Goal: Information Seeking & Learning: Learn about a topic

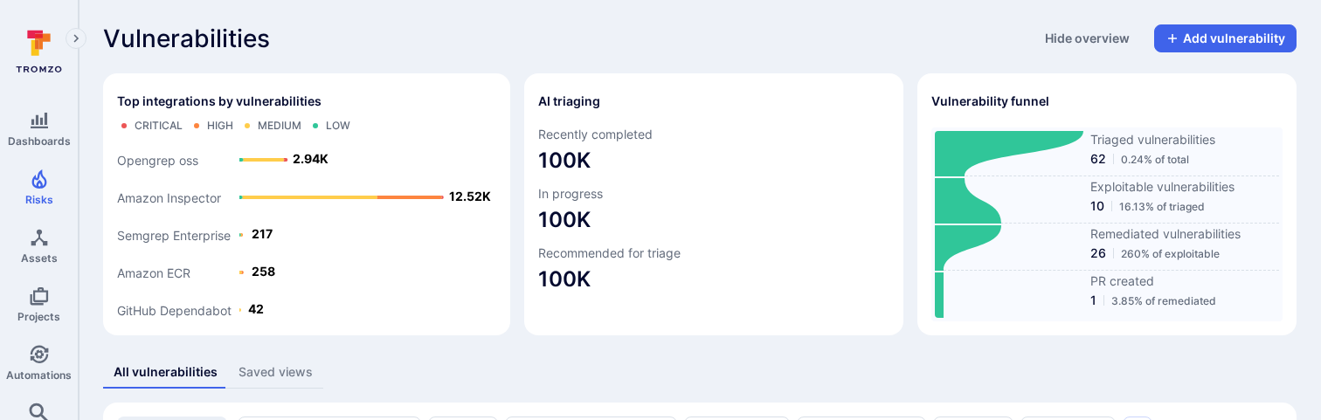
click at [606, 48] on div "Vulnerabilities Hide overview Add vulnerability" at bounding box center [699, 38] width 1193 height 28
click at [553, 25] on div "Vulnerabilities Hide overview Add vulnerability" at bounding box center [699, 38] width 1193 height 28
click at [575, 38] on div "Vulnerabilities Hide overview Add vulnerability" at bounding box center [699, 38] width 1193 height 28
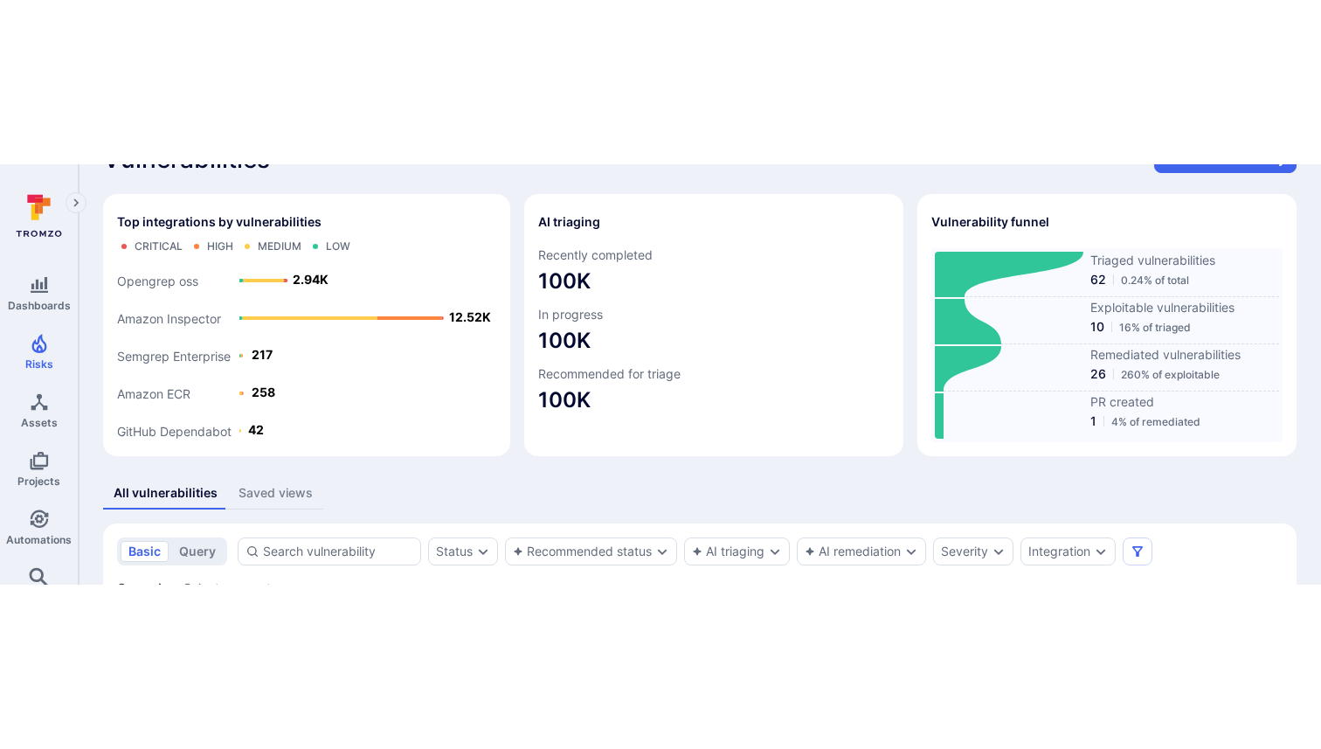
scroll to position [41, 0]
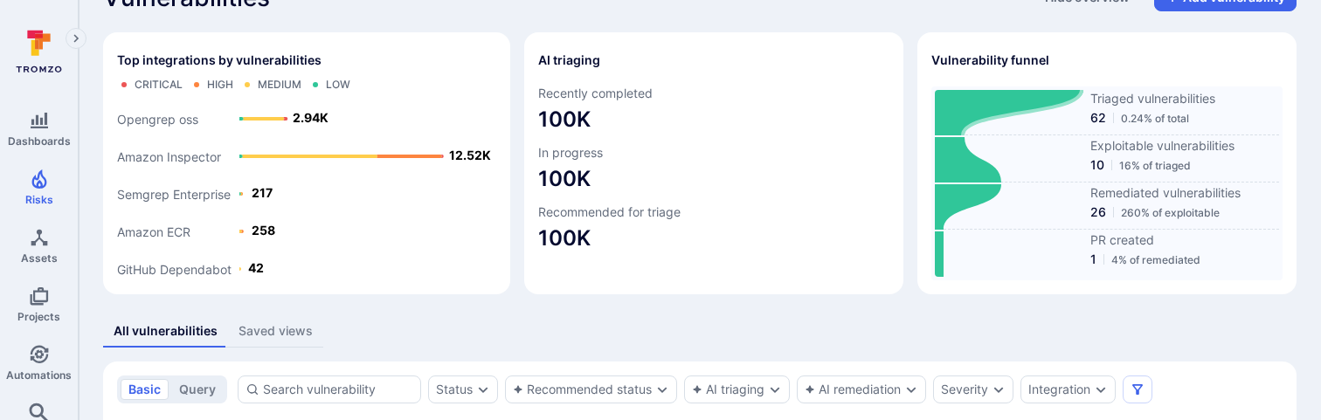
click at [1104, 119] on span "62" at bounding box center [1098, 117] width 16 height 17
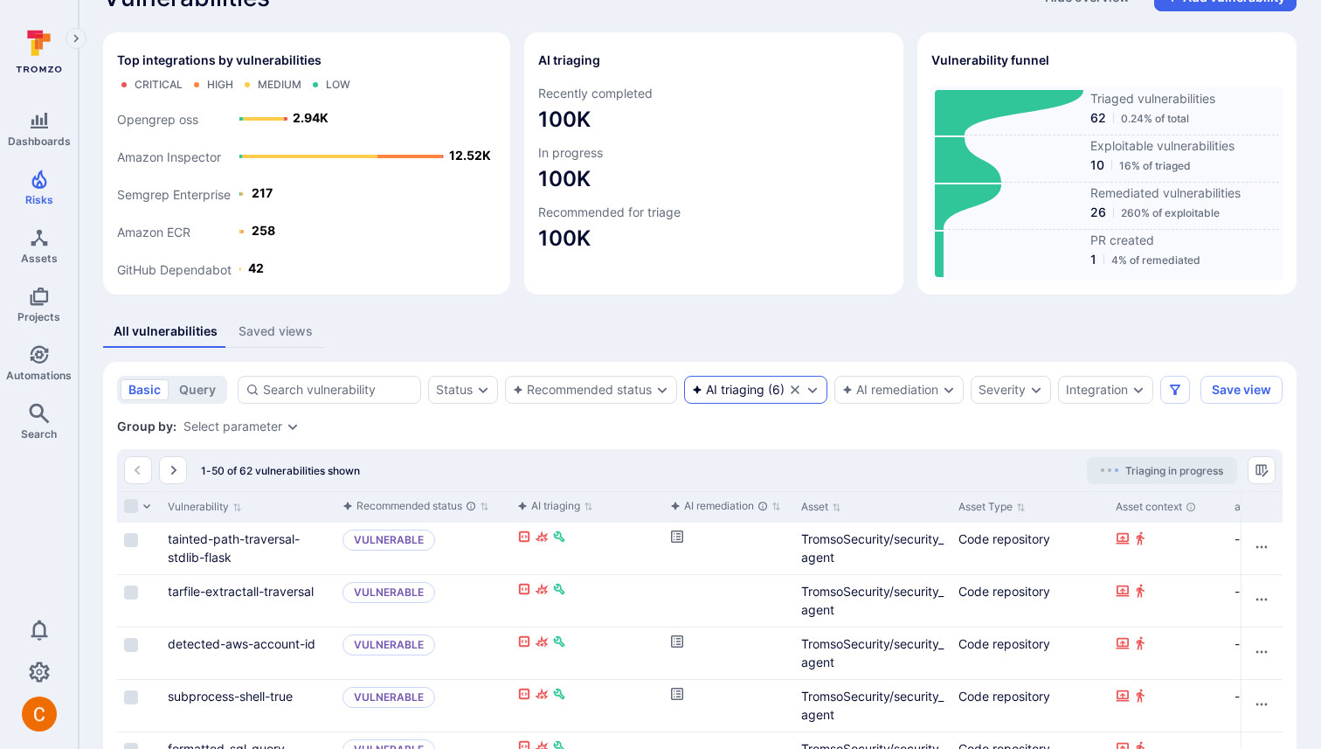
click at [796, 389] on icon "Clear selection" at bounding box center [795, 389] width 9 height 9
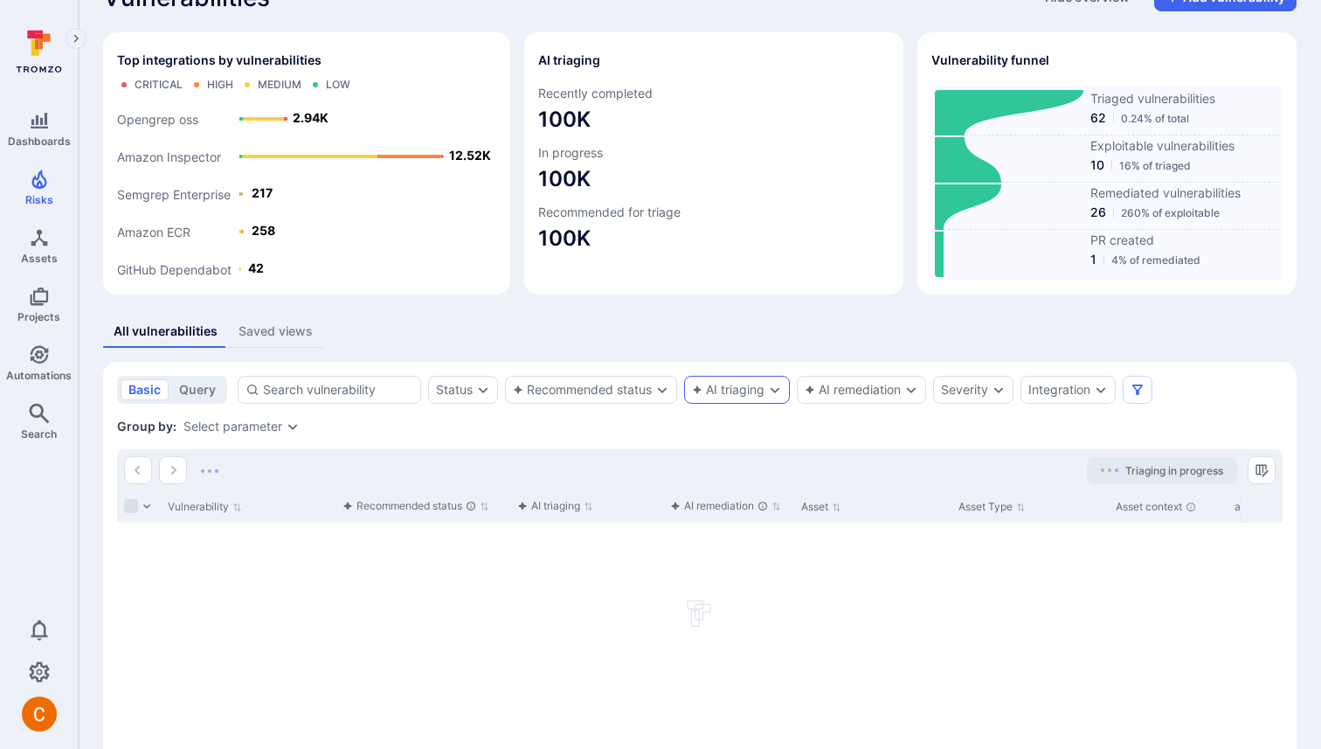
click at [512, 321] on div "All vulnerabilities Saved views" at bounding box center [699, 331] width 1193 height 32
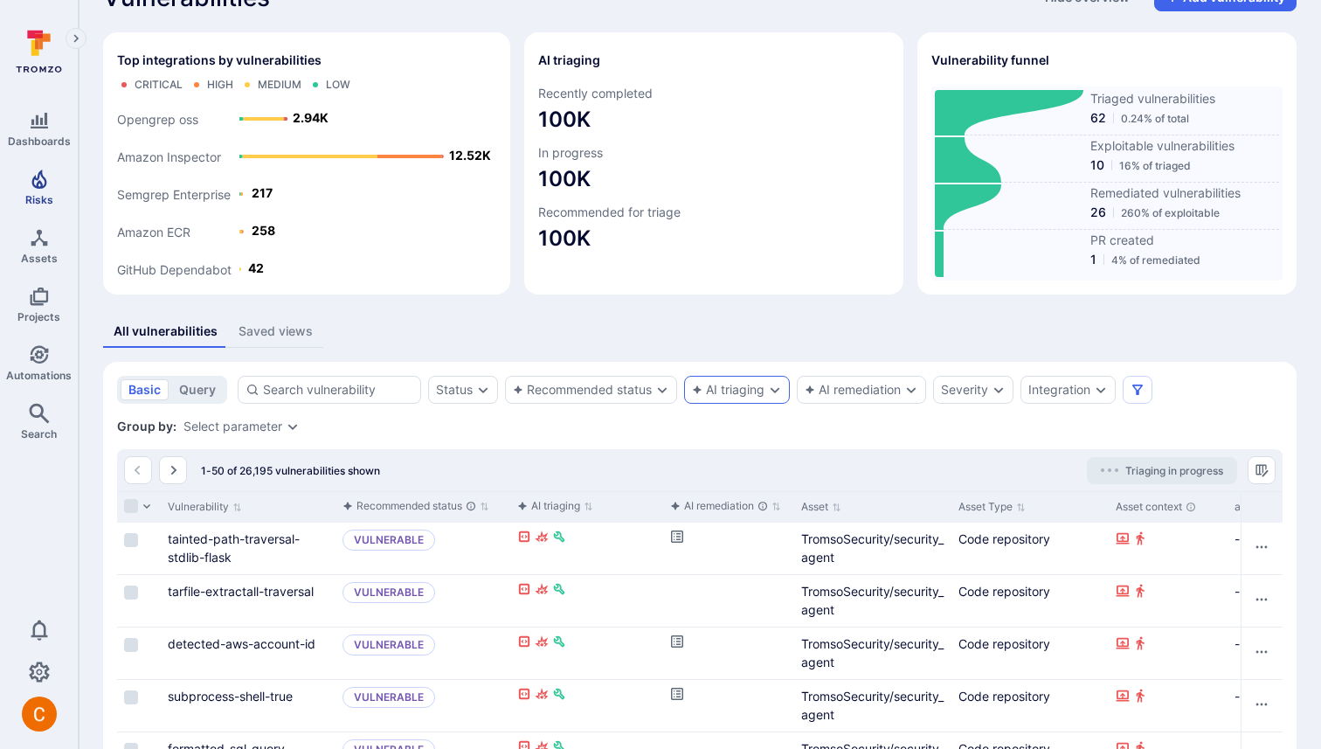
click at [47, 193] on span "Risks" at bounding box center [39, 199] width 28 height 13
drag, startPoint x: 239, startPoint y: 468, endPoint x: 269, endPoint y: 470, distance: 29.7
click at [269, 419] on span "1-50 of 16,912 vulnerabilities shown" at bounding box center [290, 470] width 179 height 13
copy span "16,912"
click at [503, 388] on icon "Clear selection" at bounding box center [503, 389] width 9 height 9
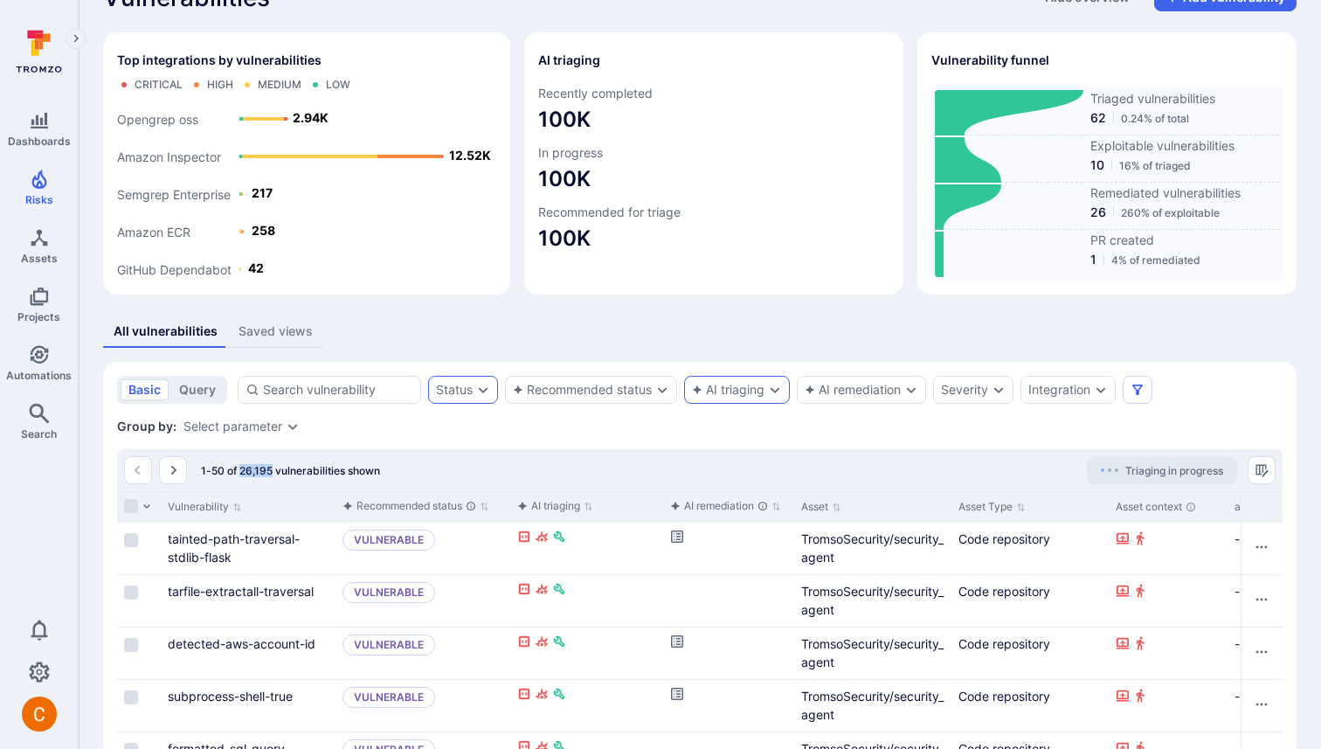
drag, startPoint x: 239, startPoint y: 471, endPoint x: 272, endPoint y: 470, distance: 32.3
click at [272, 419] on span "1-50 of 26,195 vulnerabilities shown" at bounding box center [290, 470] width 179 height 13
copy span "26,195"
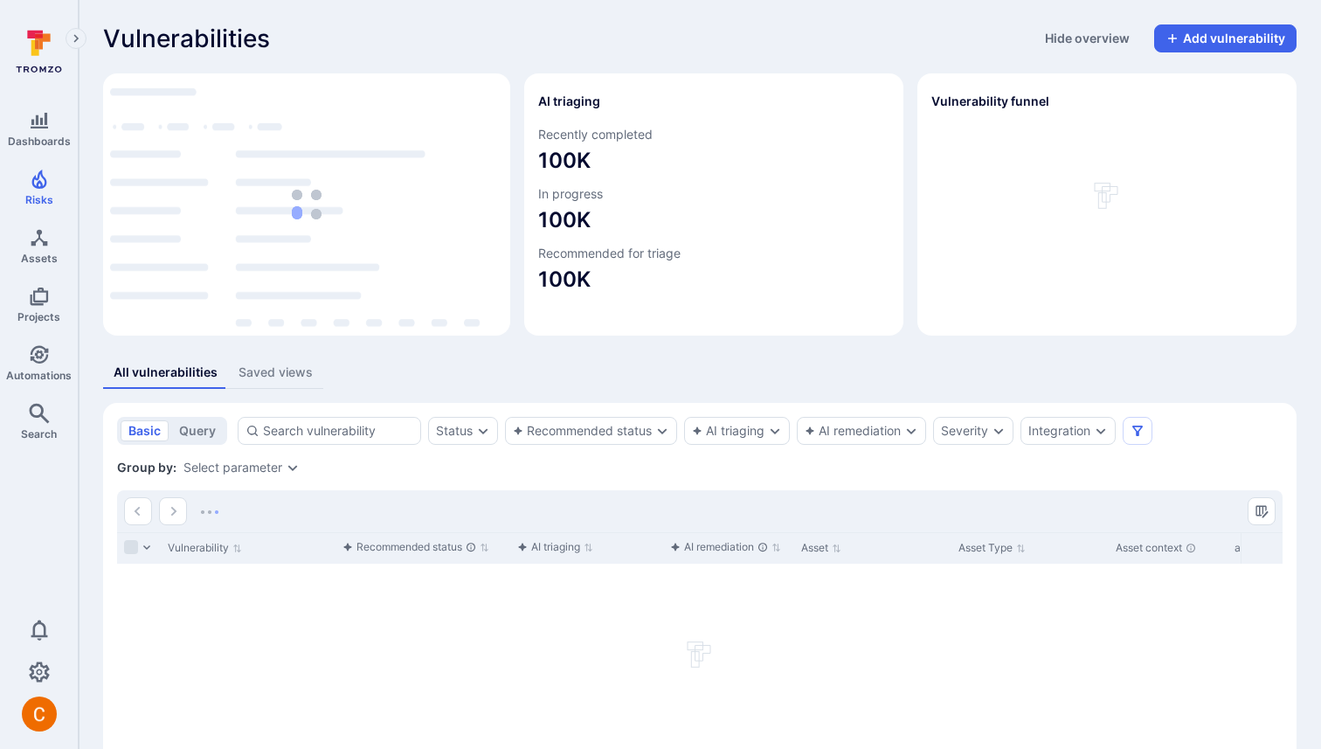
click at [484, 341] on div "Vulnerabilities Hide overview Add vulnerability Top integrations by vulnerabili…" at bounding box center [700, 433] width 1242 height 867
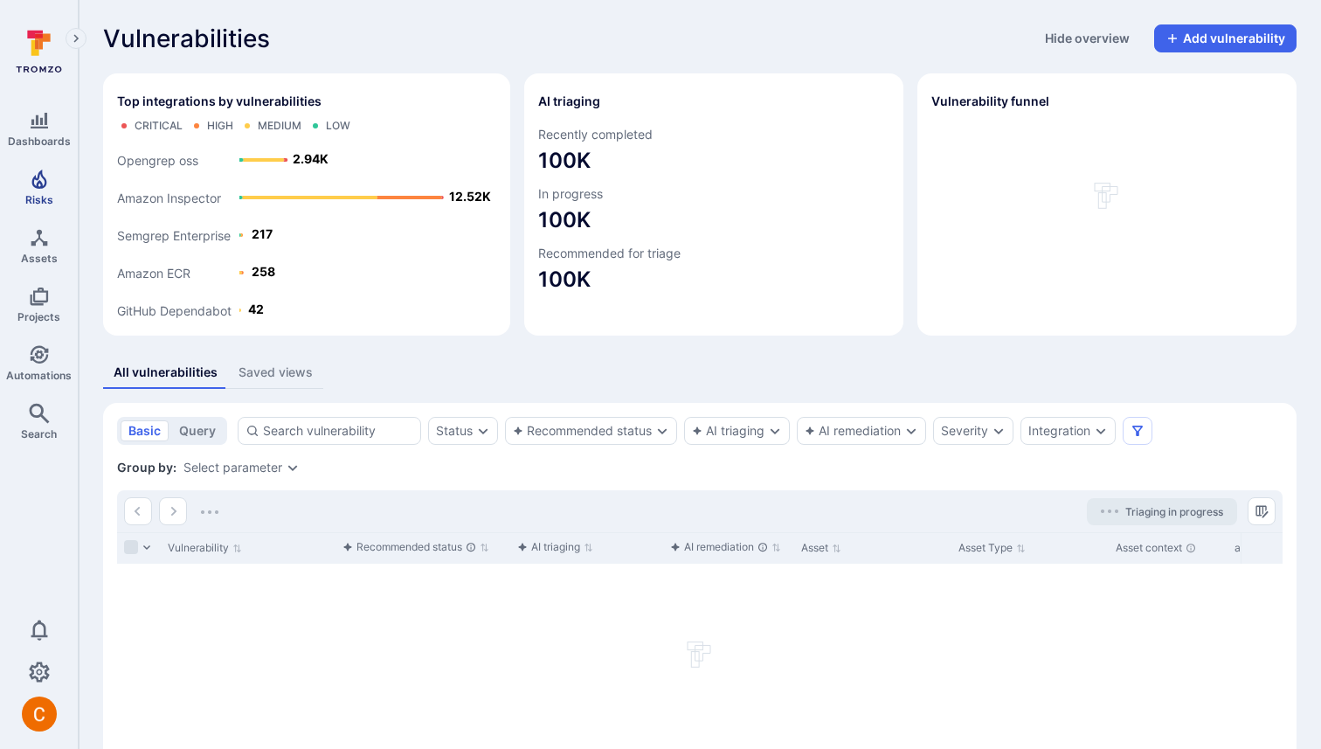
click at [24, 198] on link "Risks" at bounding box center [39, 188] width 78 height 52
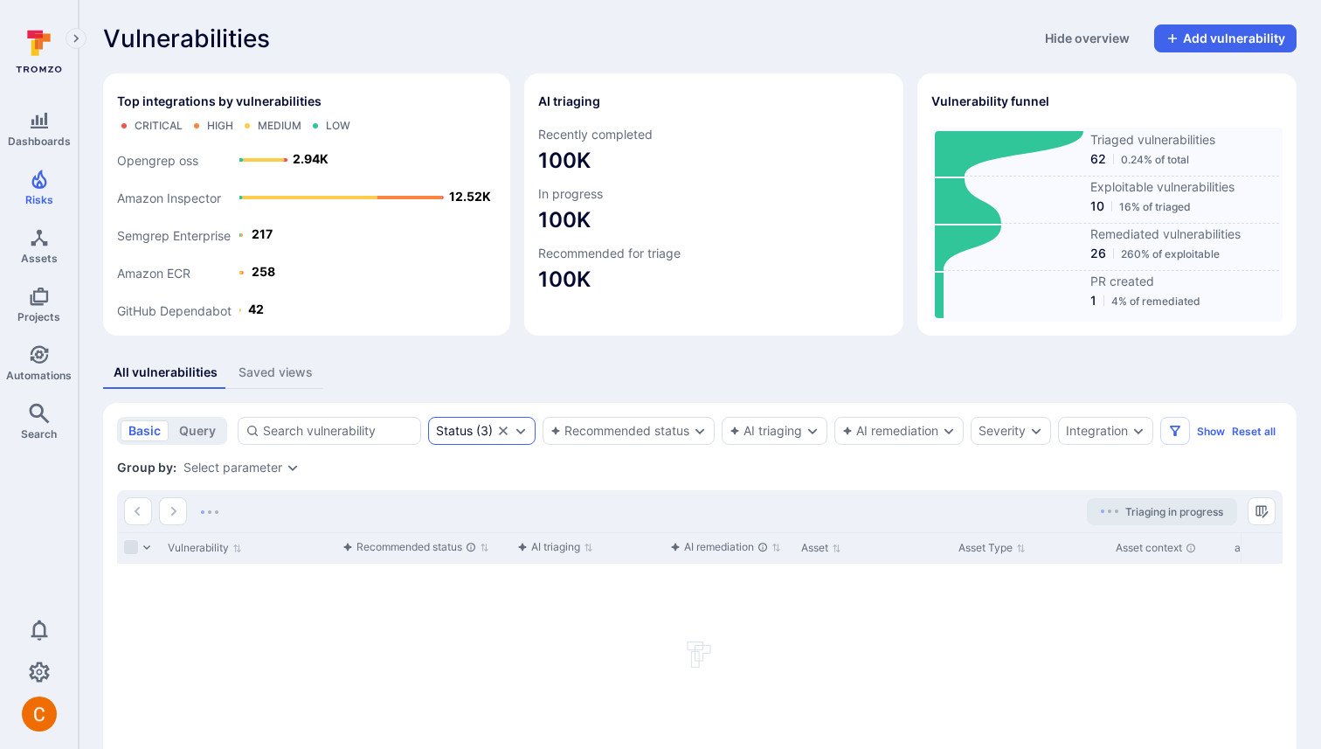
click at [455, 432] on div "Status" at bounding box center [454, 431] width 37 height 14
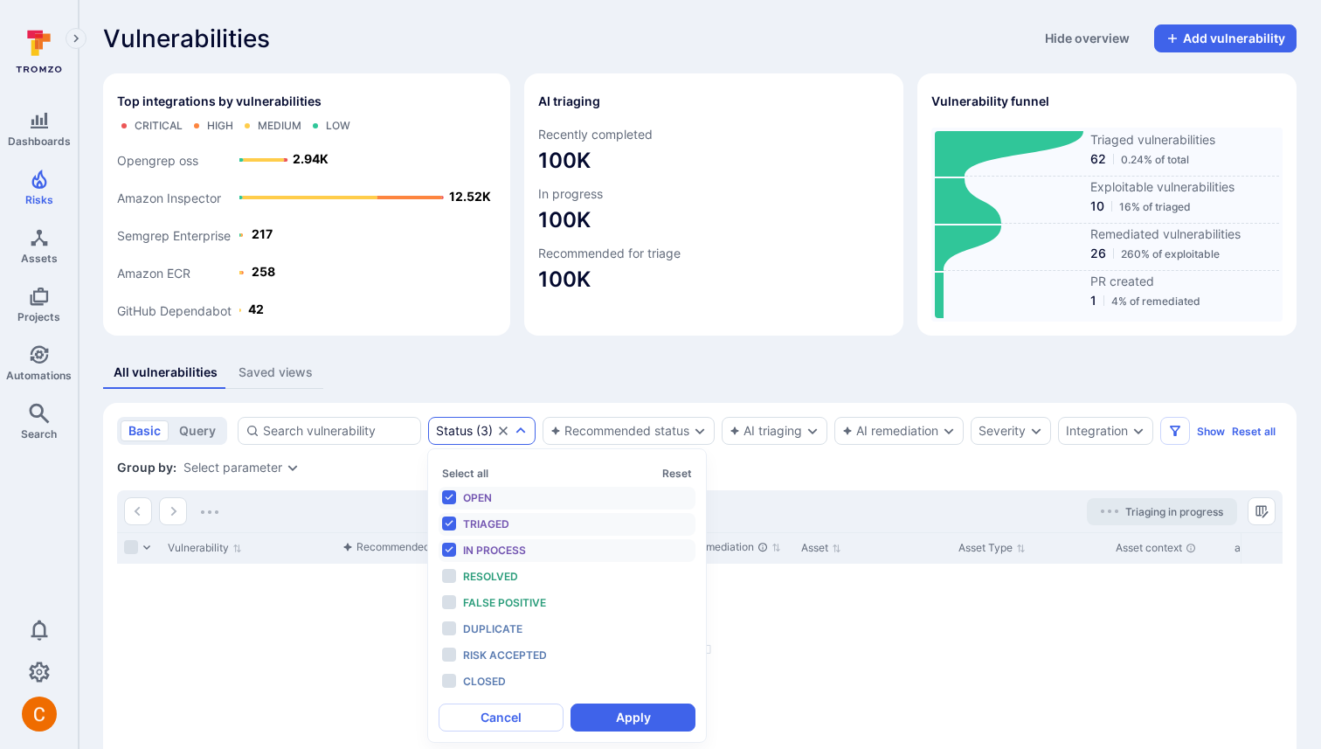
scroll to position [14, 0]
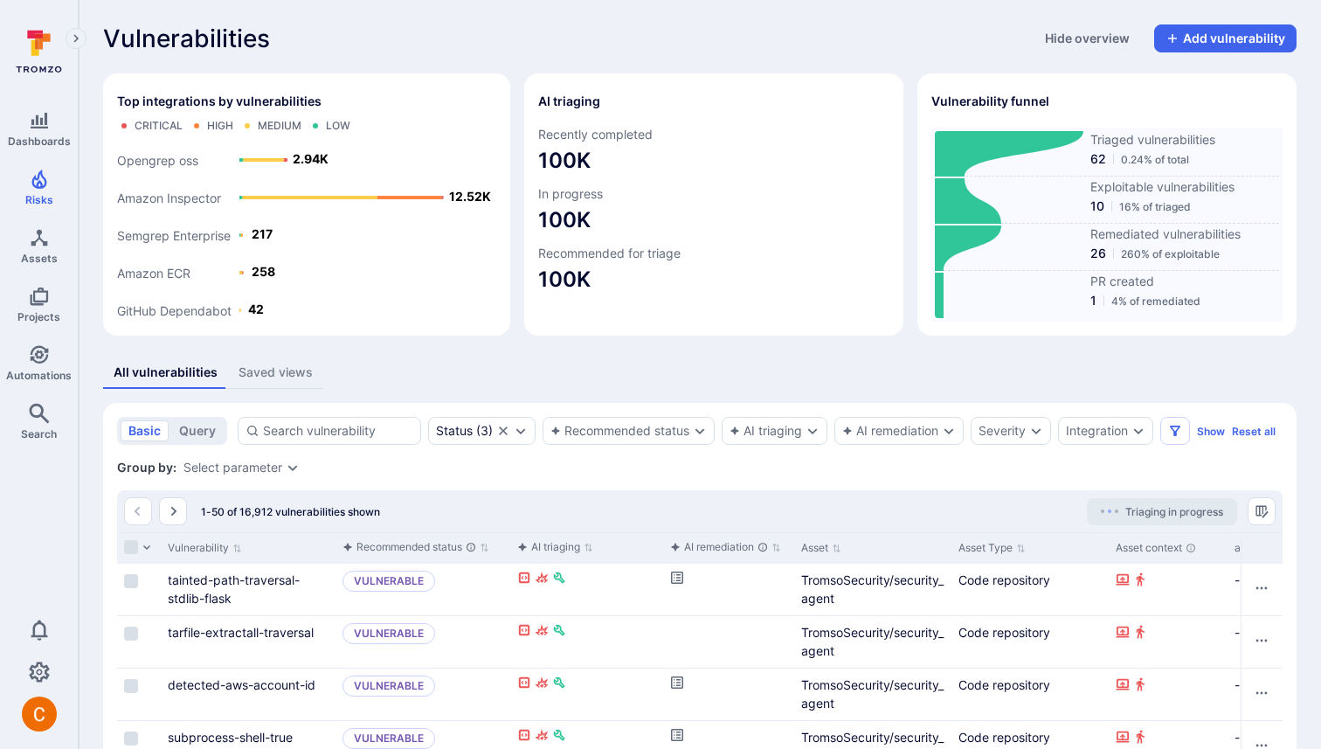
click at [676, 41] on div "Vulnerabilities Hide overview Add vulnerability" at bounding box center [699, 38] width 1193 height 28
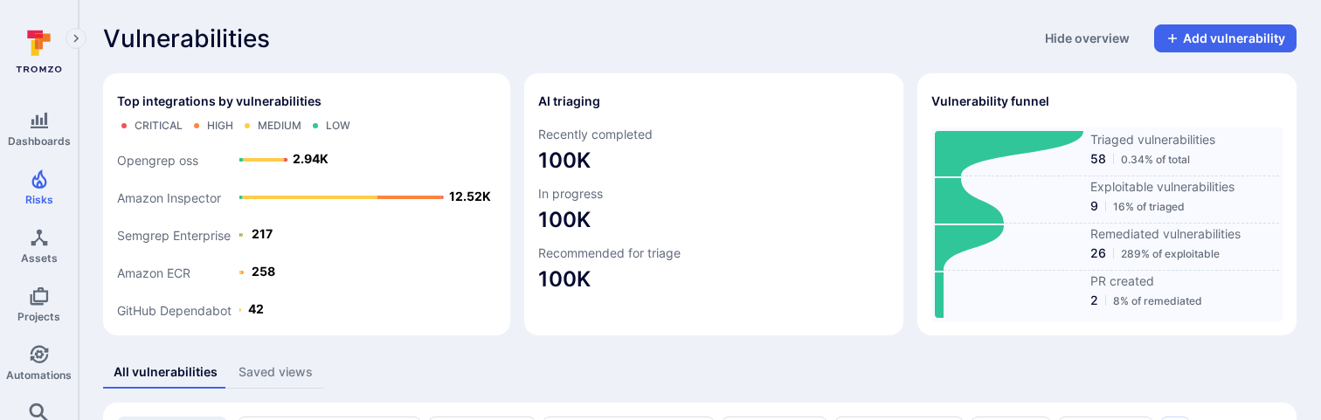
click at [316, 49] on div "Vulnerabilities Hide overview Add vulnerability" at bounding box center [699, 38] width 1193 height 28
click at [649, 43] on div "Vulnerabilities Hide overview Add vulnerability" at bounding box center [699, 38] width 1193 height 28
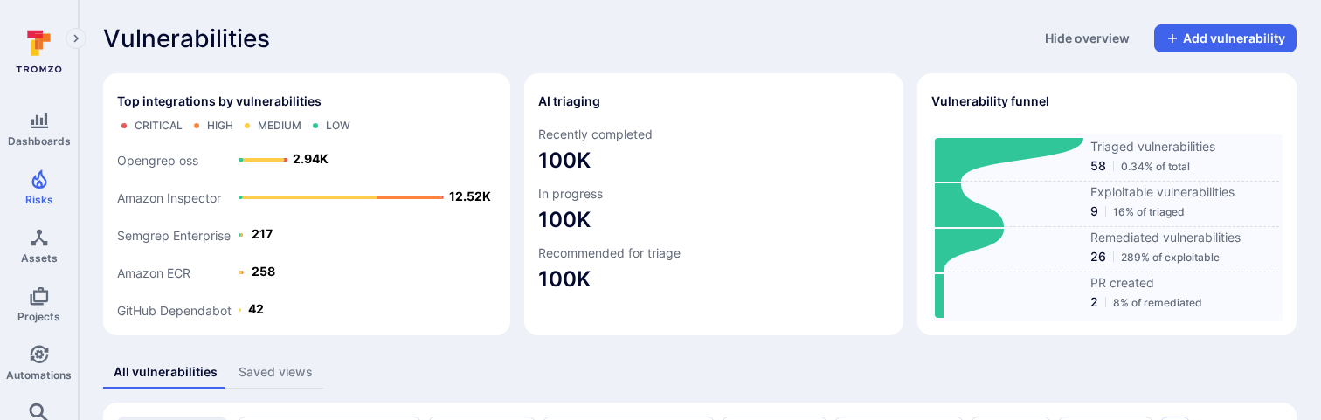
click at [914, 94] on div "Top integrations by vulnerabilities Critical High Medium Low GitHub Dependabot …" at bounding box center [699, 204] width 1193 height 262
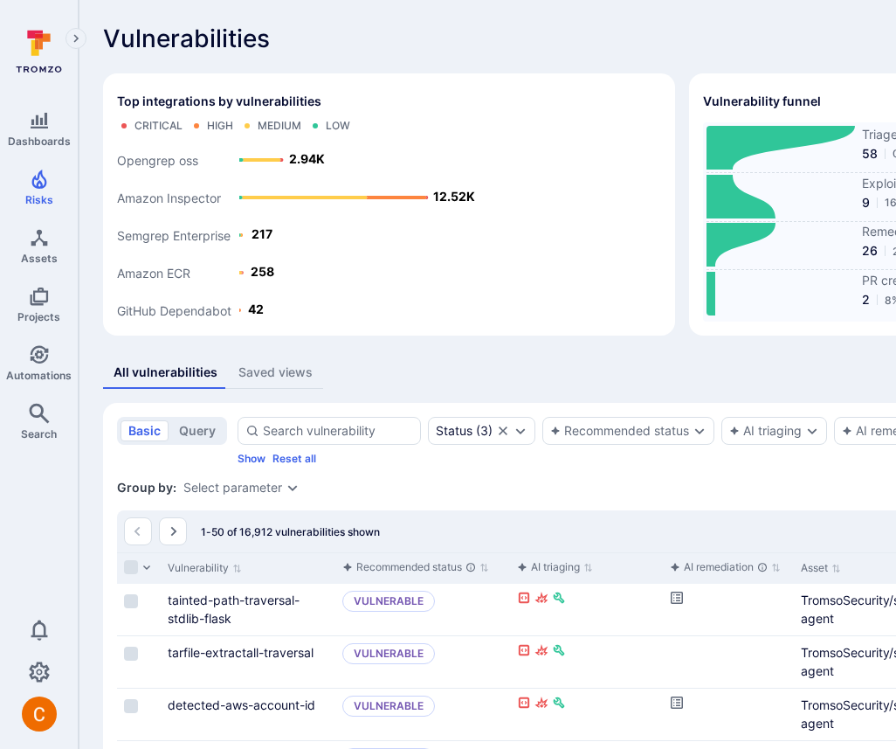
click at [617, 359] on div "All vulnerabilities Saved views" at bounding box center [668, 372] width 1130 height 32
click at [550, 51] on div "Vulnerabilities Hide overview Add vulnerability" at bounding box center [668, 38] width 1130 height 28
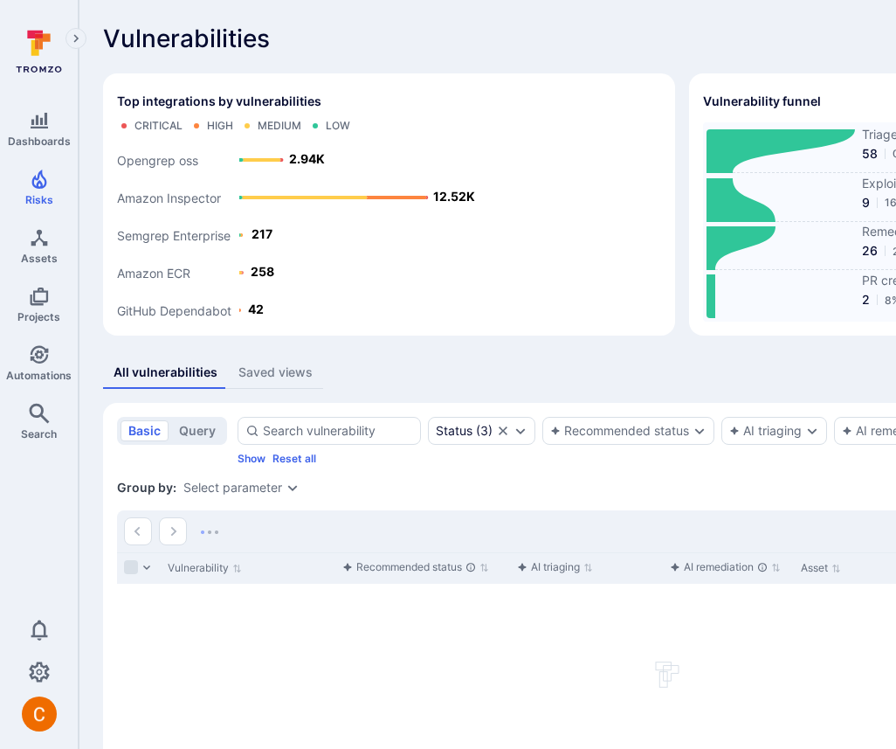
click at [513, 40] on div "Vulnerabilities Hide overview Add vulnerability" at bounding box center [668, 38] width 1130 height 28
